Goal: Information Seeking & Learning: Learn about a topic

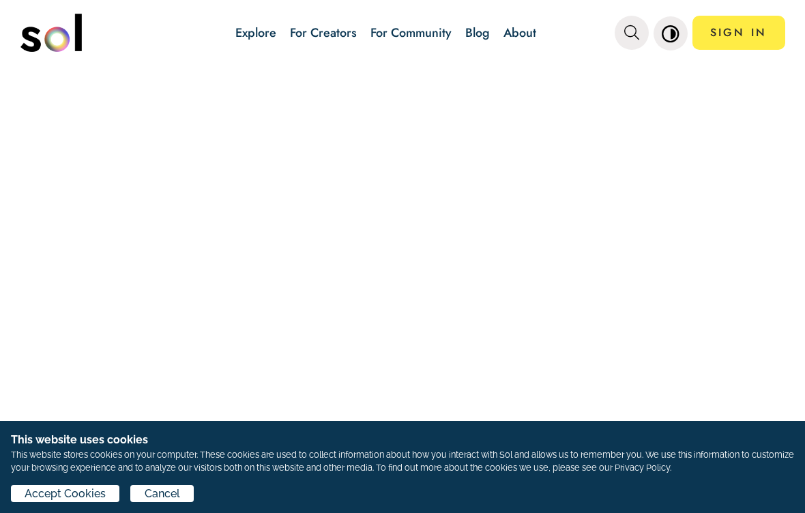
click at [68, 486] on span "Accept Cookies" at bounding box center [65, 494] width 81 height 16
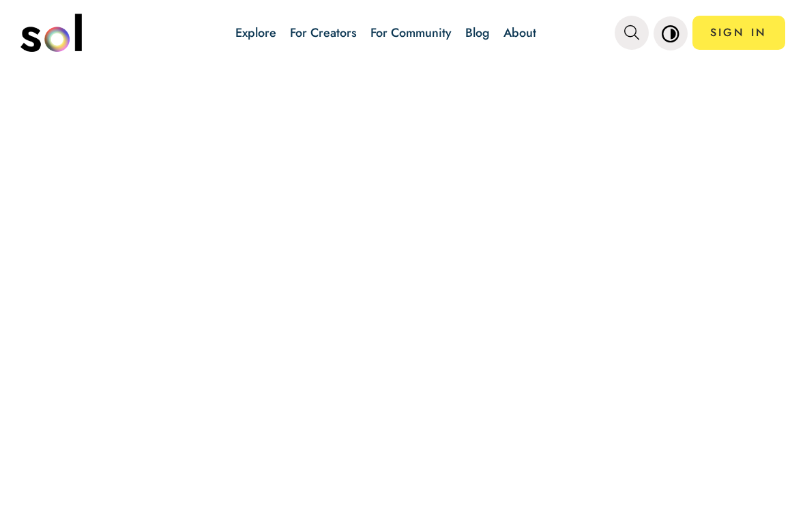
click at [247, 25] on link "Explore" at bounding box center [255, 33] width 41 height 18
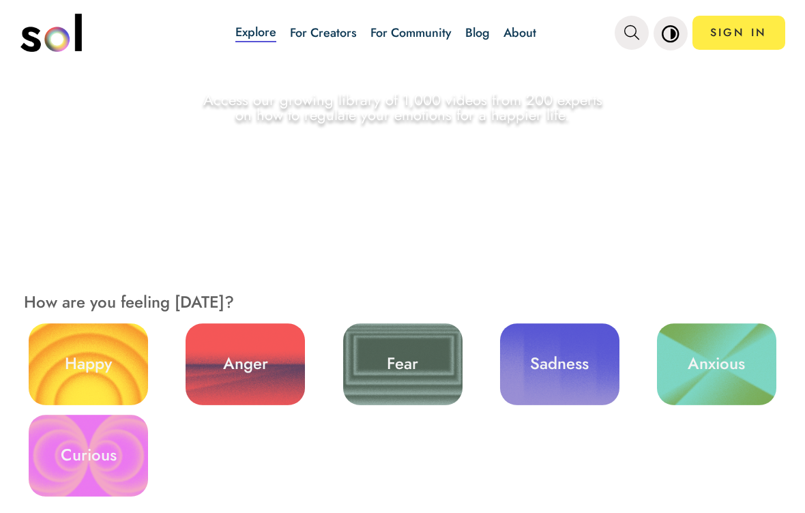
scroll to position [174, 0]
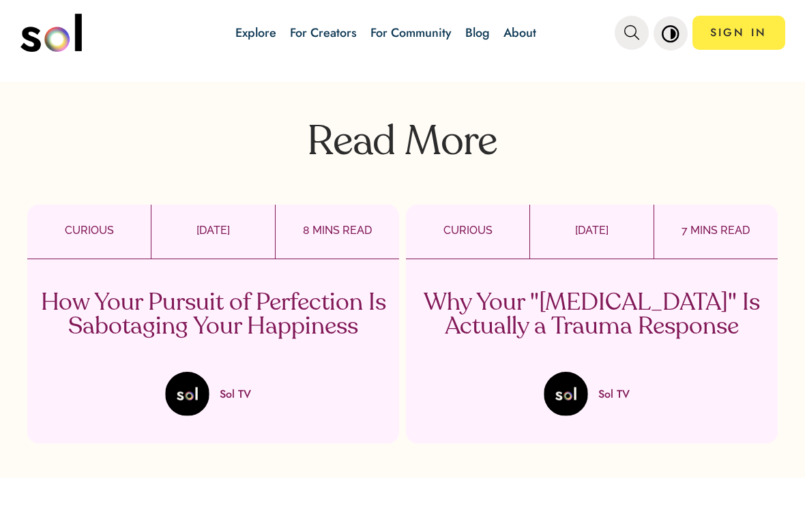
scroll to position [2825, 0]
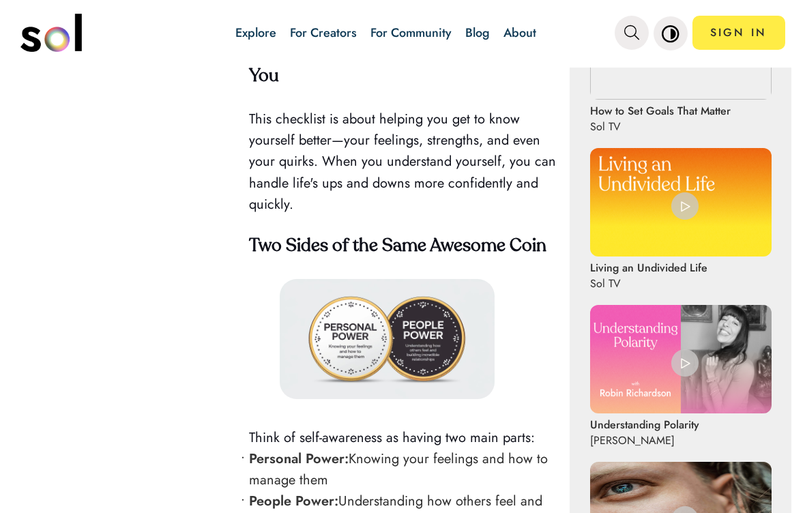
scroll to position [770, 0]
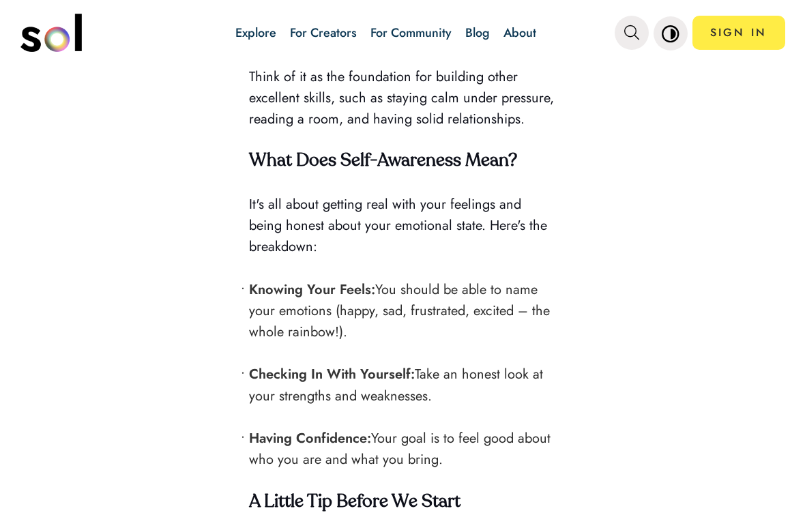
scroll to position [1536, 0]
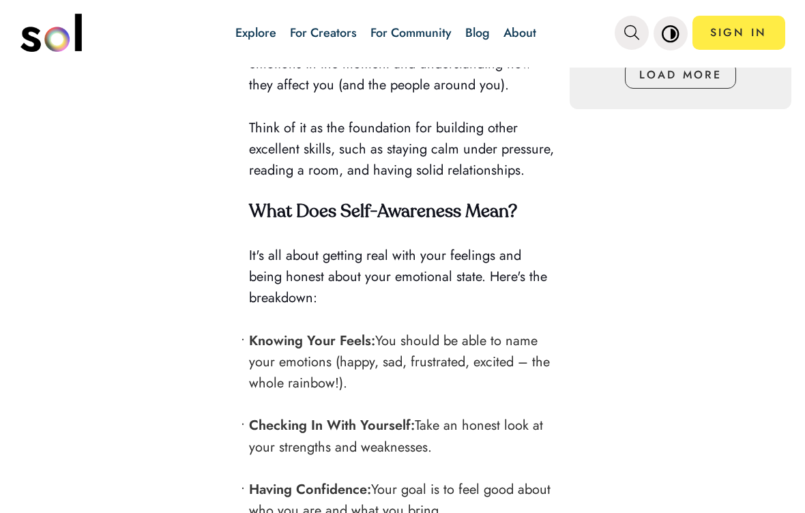
scroll to position [1484, 0]
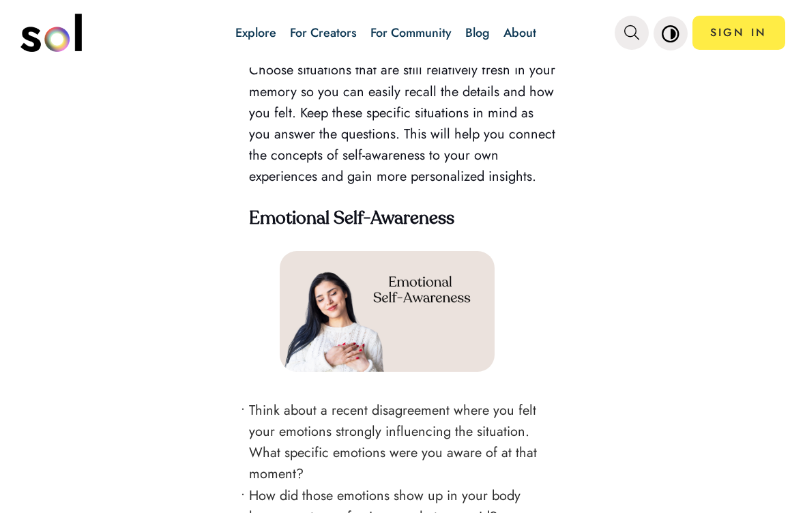
scroll to position [2351, 0]
click at [84, 264] on div "Table of Contents Self-Awareness Checklist for a Happier You Two Sides of the S…" at bounding box center [125, 59] width 222 height 3770
click at [80, 238] on div "Table of Contents Self-Awareness Checklist for a Happier You Two Sides of the S…" at bounding box center [125, 59] width 222 height 3770
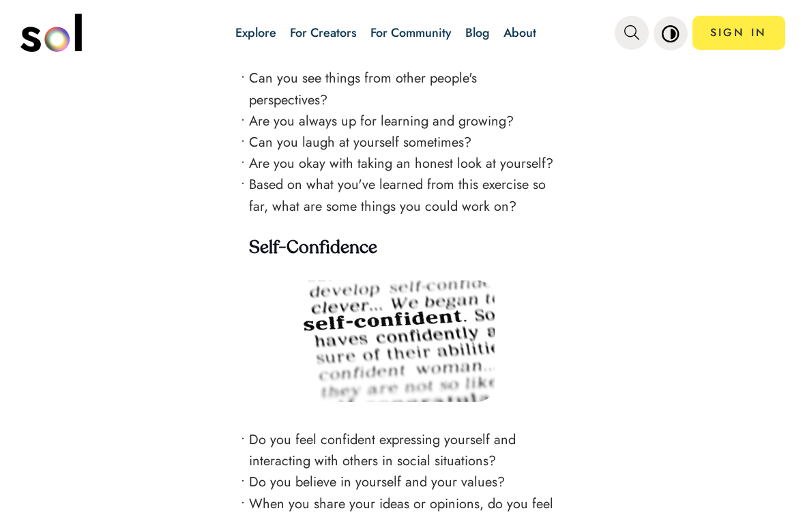
scroll to position [3363, 0]
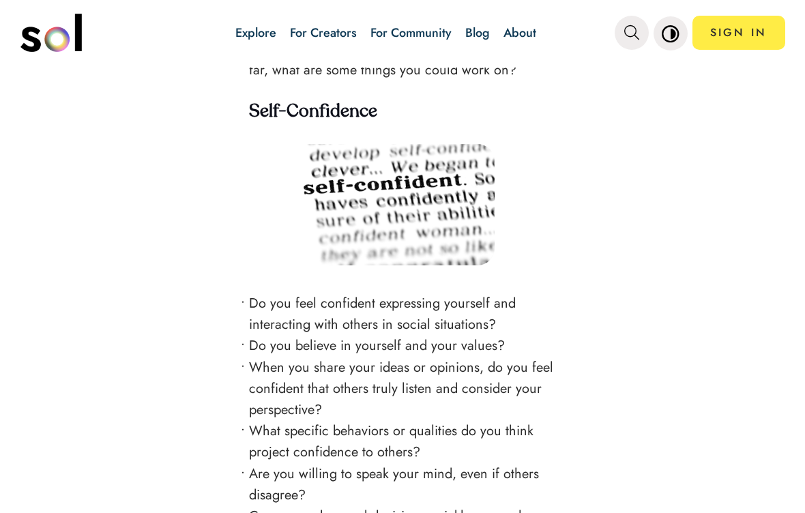
scroll to position [3499, 0]
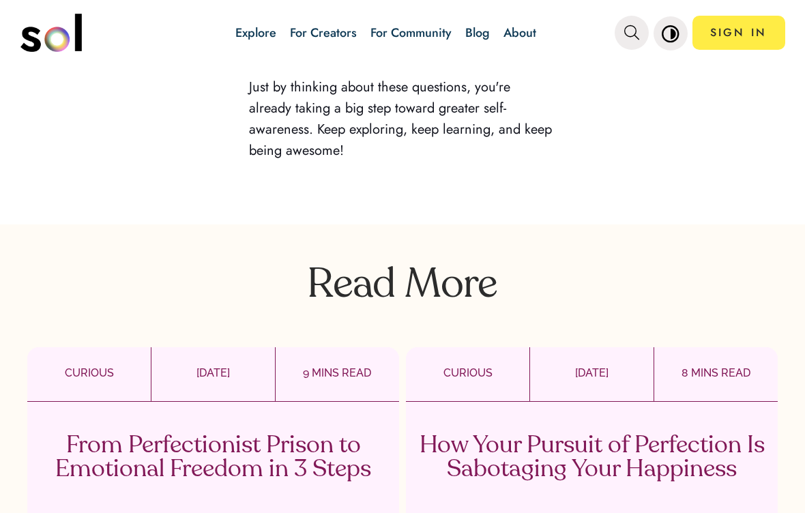
scroll to position [4080, 0]
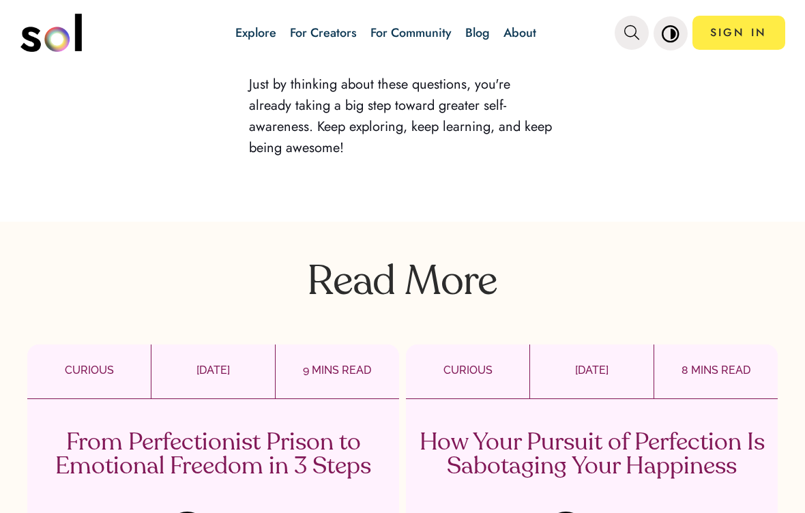
click at [89, 252] on p "Read More" at bounding box center [402, 272] width 805 height 61
click at [46, 222] on div "Read More CURIOUS SEP 04, 2025 9 MINS READ From Perfectionist Prison to Emotion…" at bounding box center [402, 420] width 805 height 396
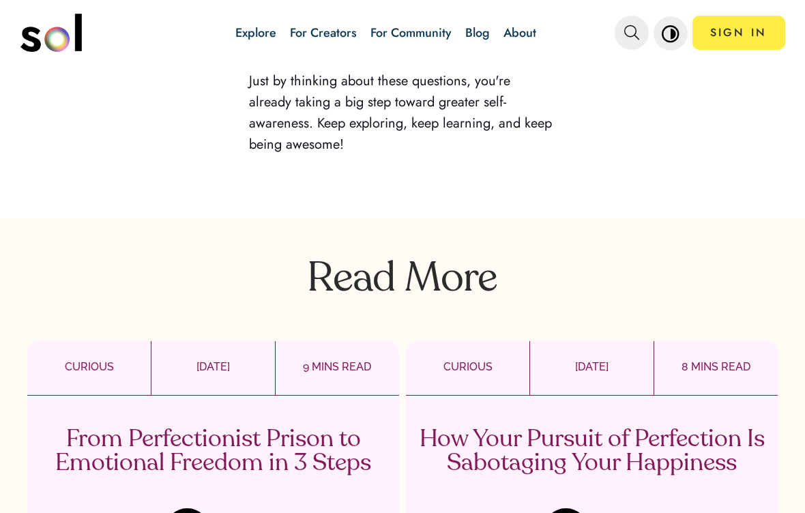
scroll to position [4081, 0]
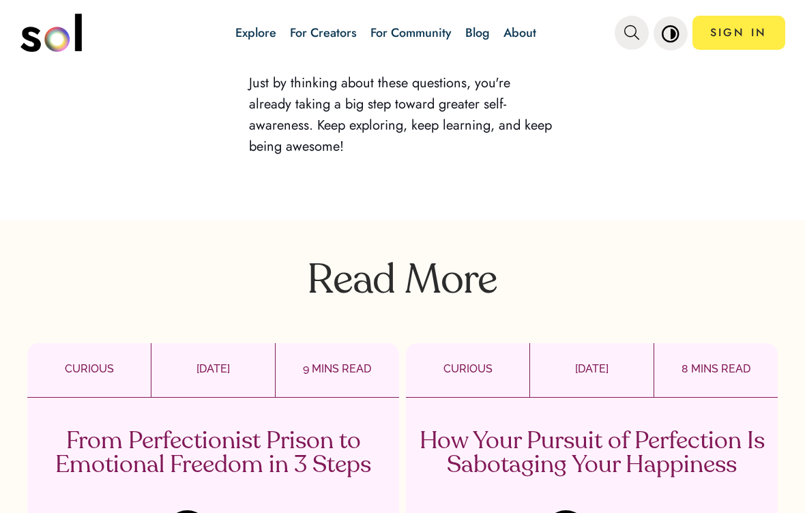
click at [340, 255] on p "Read More" at bounding box center [402, 271] width 805 height 61
